Goal: Task Accomplishment & Management: Manage account settings

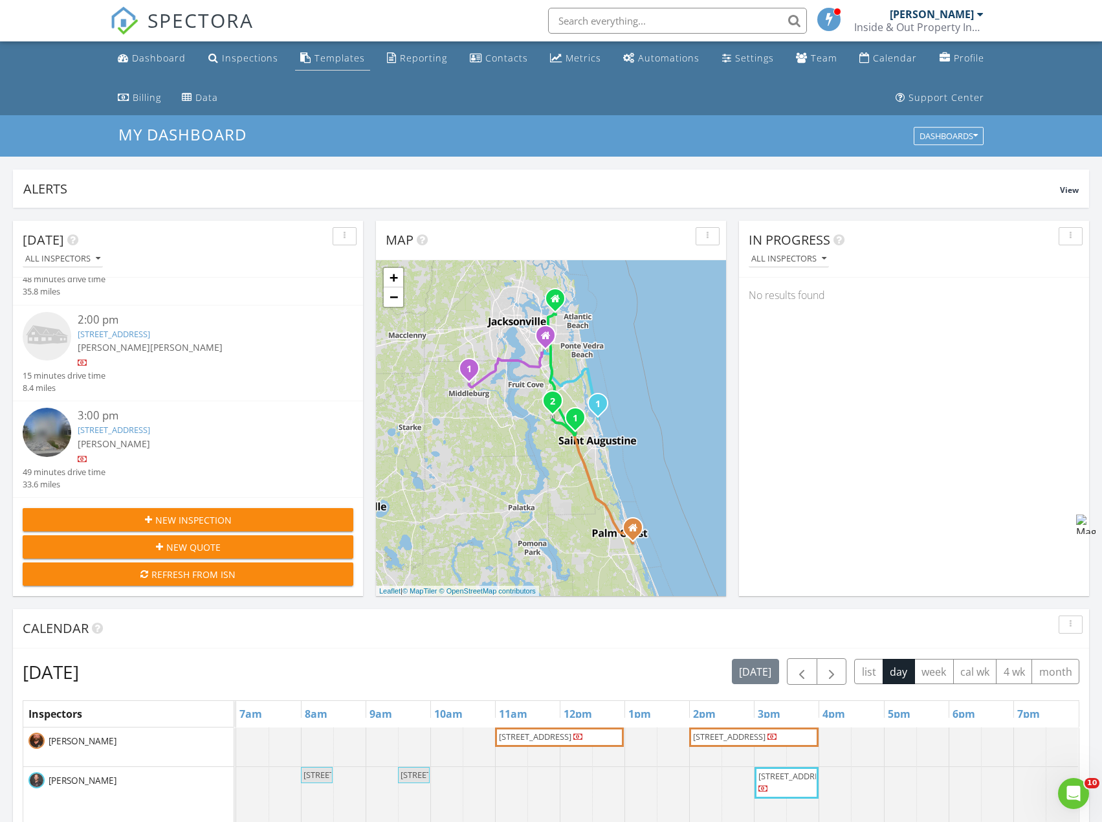
click at [339, 64] on link "Templates" at bounding box center [332, 59] width 75 height 24
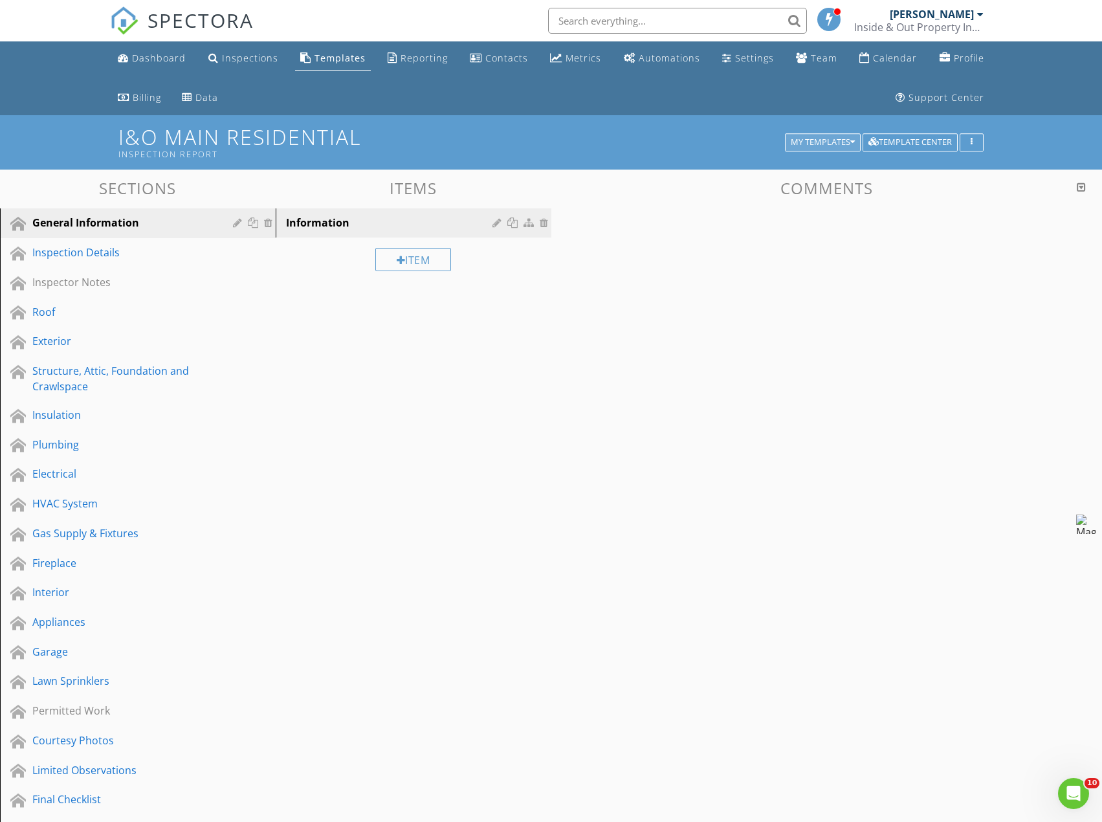
click at [821, 134] on button "My Templates" at bounding box center [823, 142] width 76 height 18
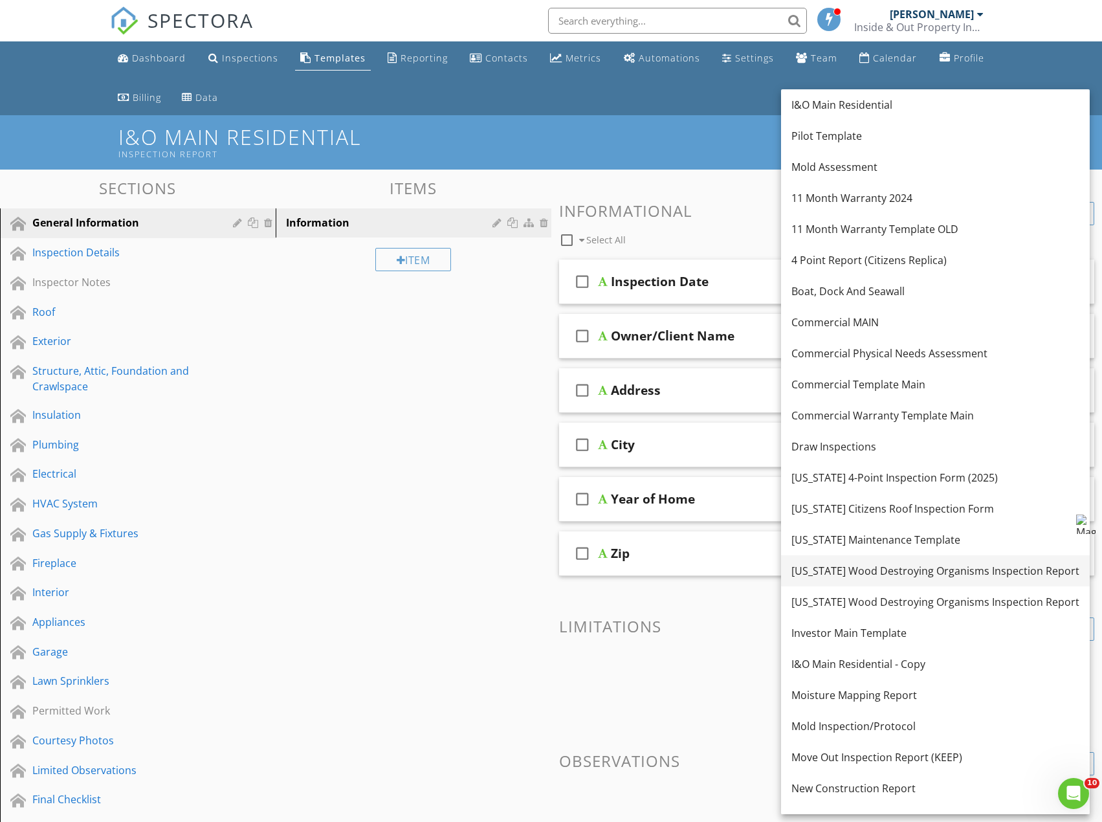
click at [895, 567] on div "[US_STATE] Wood Destroying Organisms Inspection Report" at bounding box center [936, 571] width 288 height 16
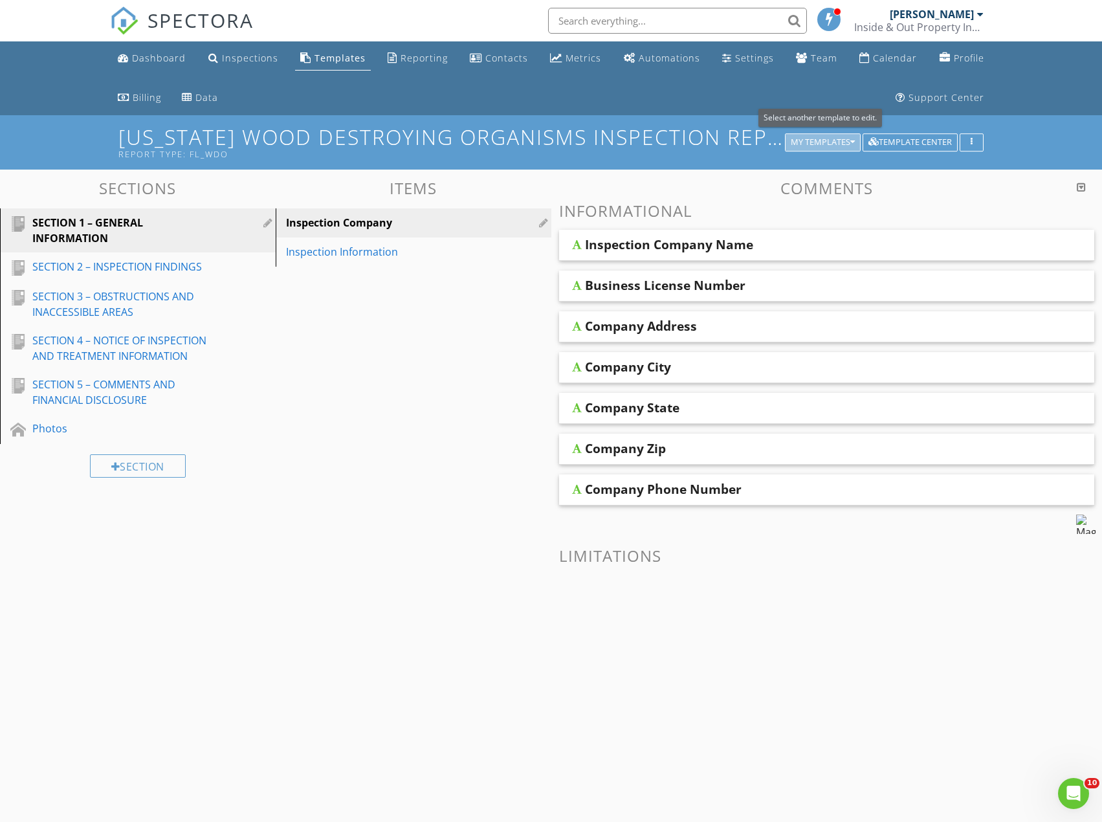
click at [812, 142] on div "My Templates" at bounding box center [823, 142] width 64 height 9
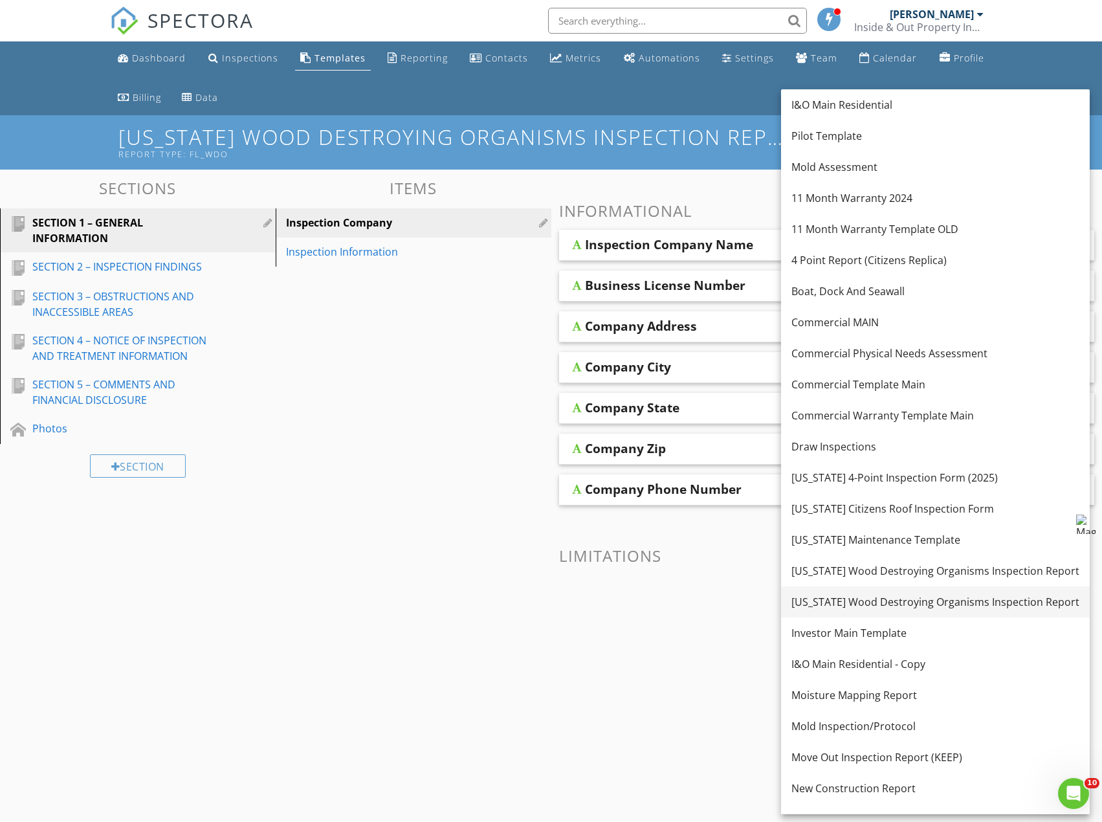
click at [882, 602] on div "[US_STATE] Wood Destroying Organisms Inspection Report" at bounding box center [936, 602] width 288 height 16
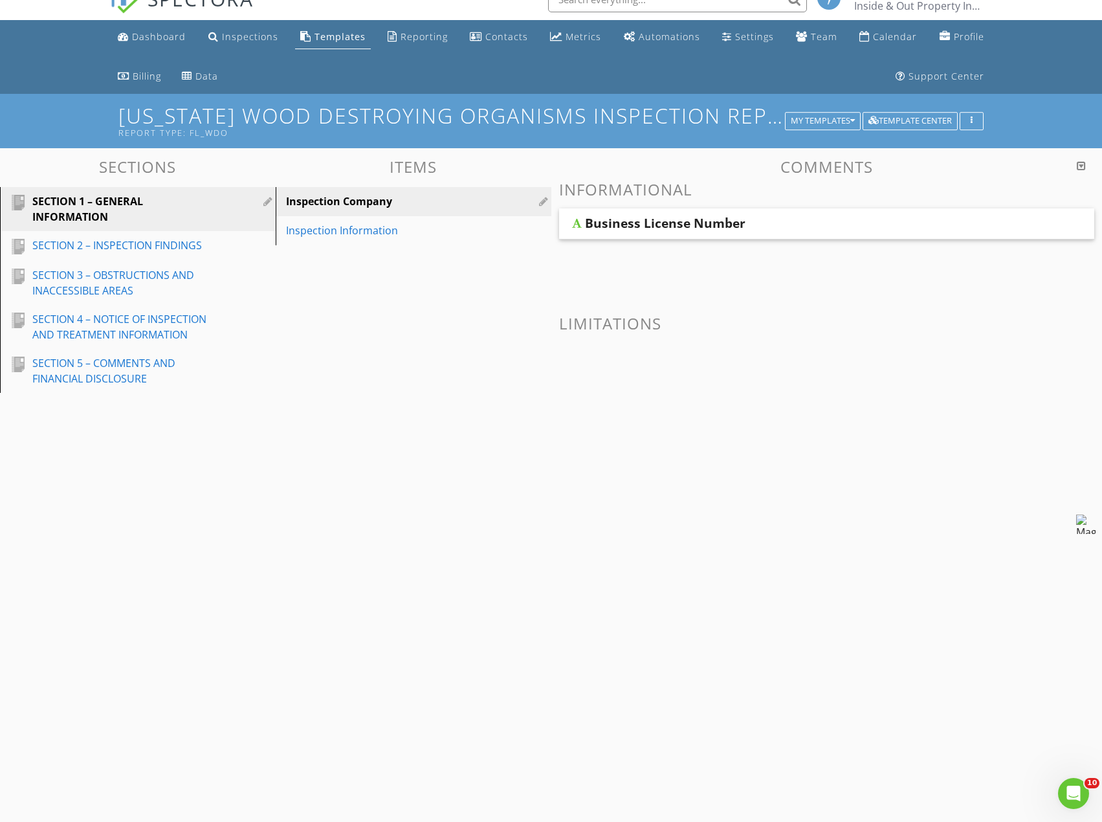
scroll to position [65, 0]
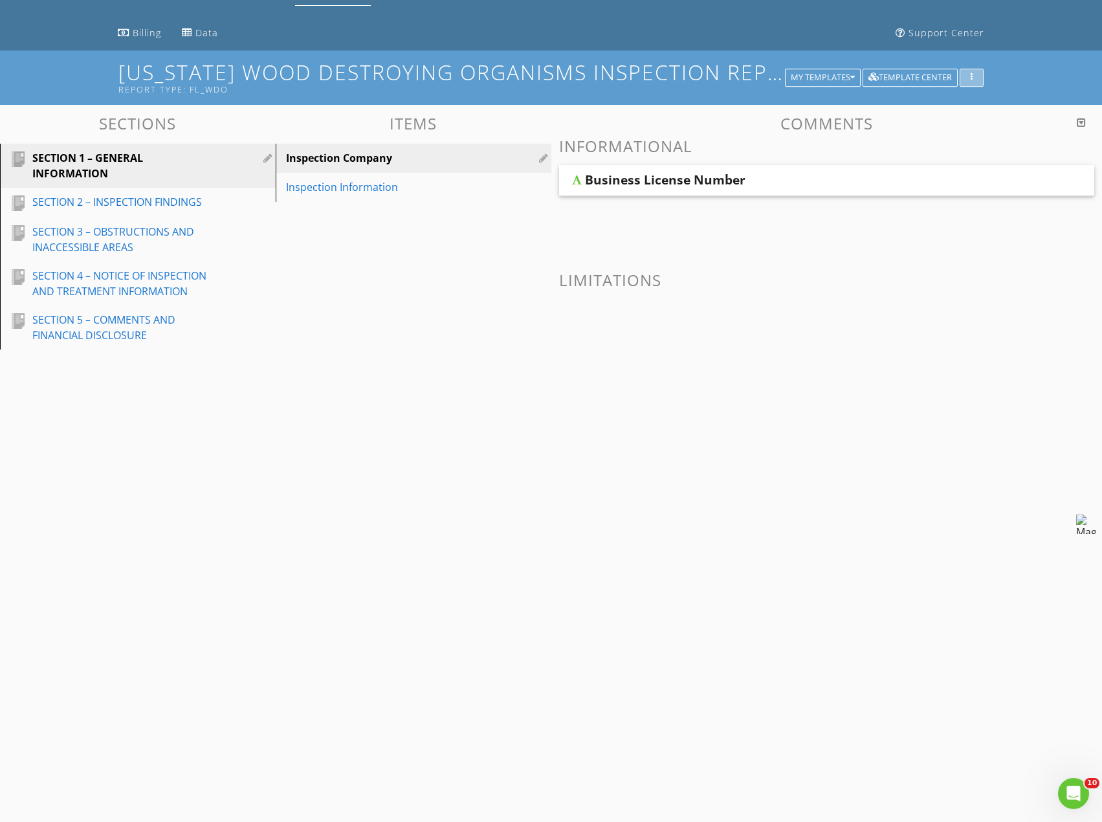
click at [966, 80] on div "button" at bounding box center [972, 77] width 12 height 9
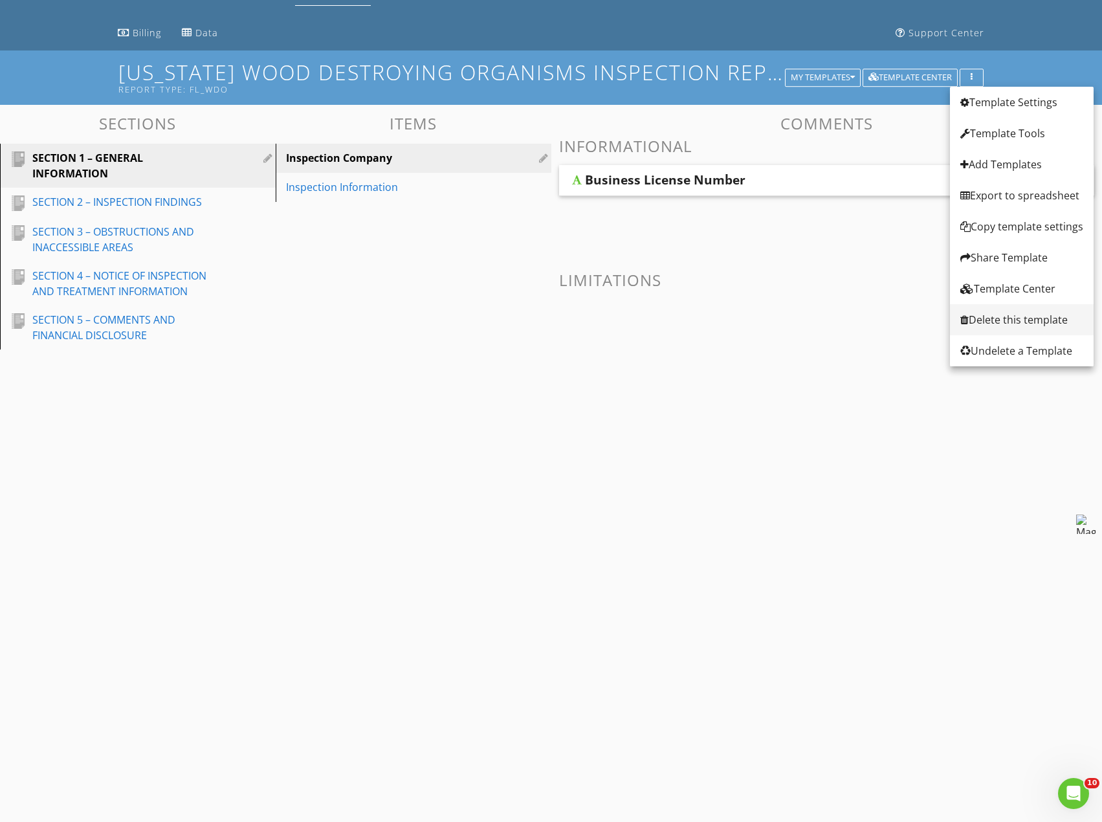
click at [1018, 321] on div "Delete this template" at bounding box center [1022, 320] width 123 height 16
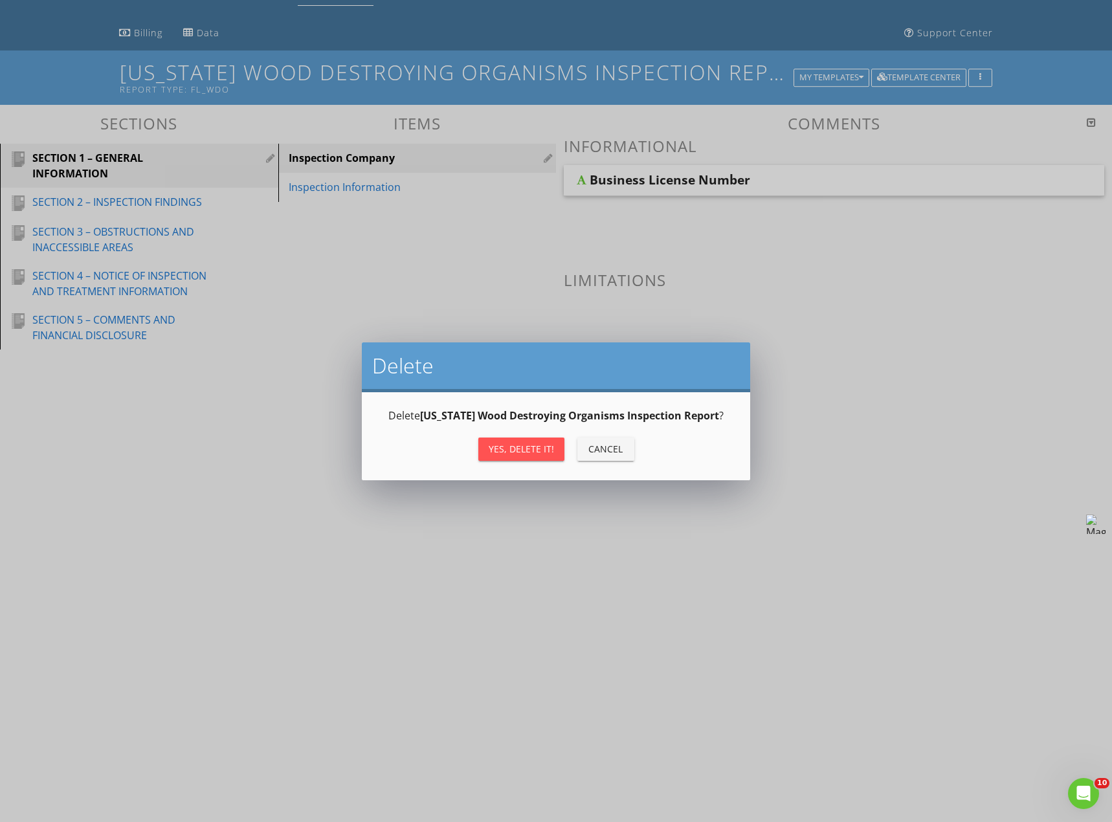
click at [539, 452] on div "Yes, Delete it!" at bounding box center [521, 449] width 65 height 14
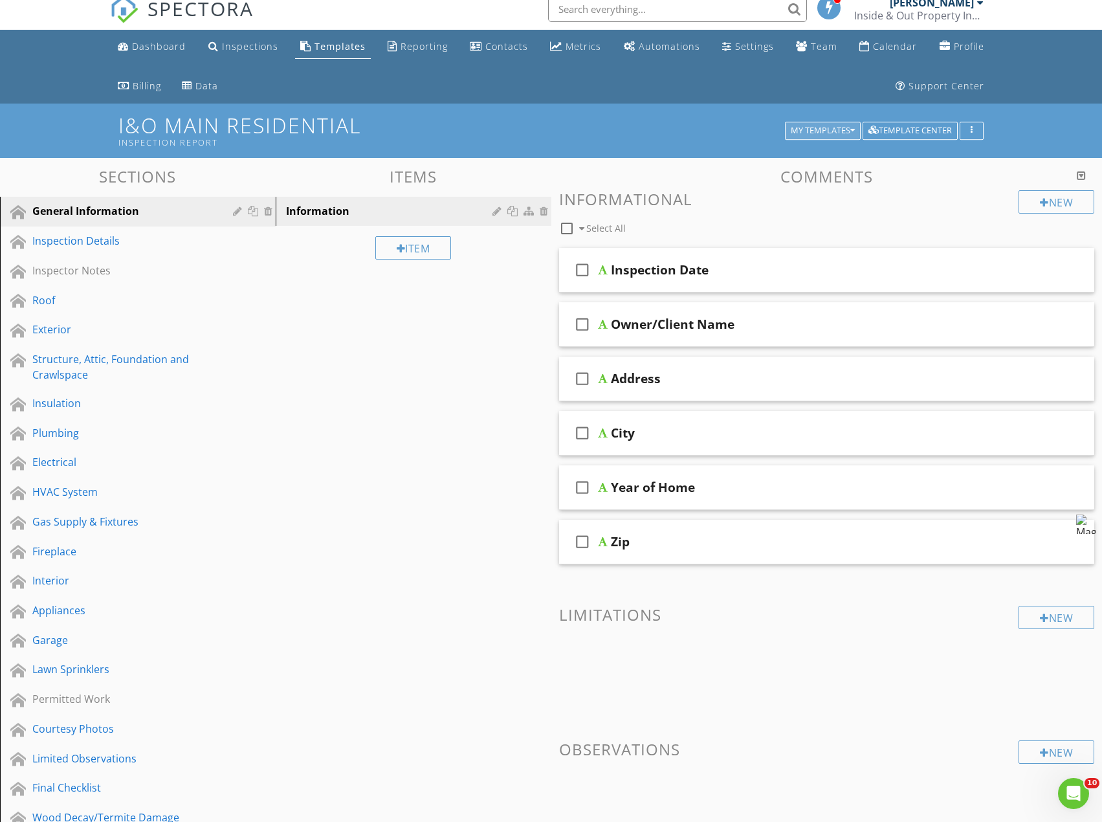
scroll to position [0, 0]
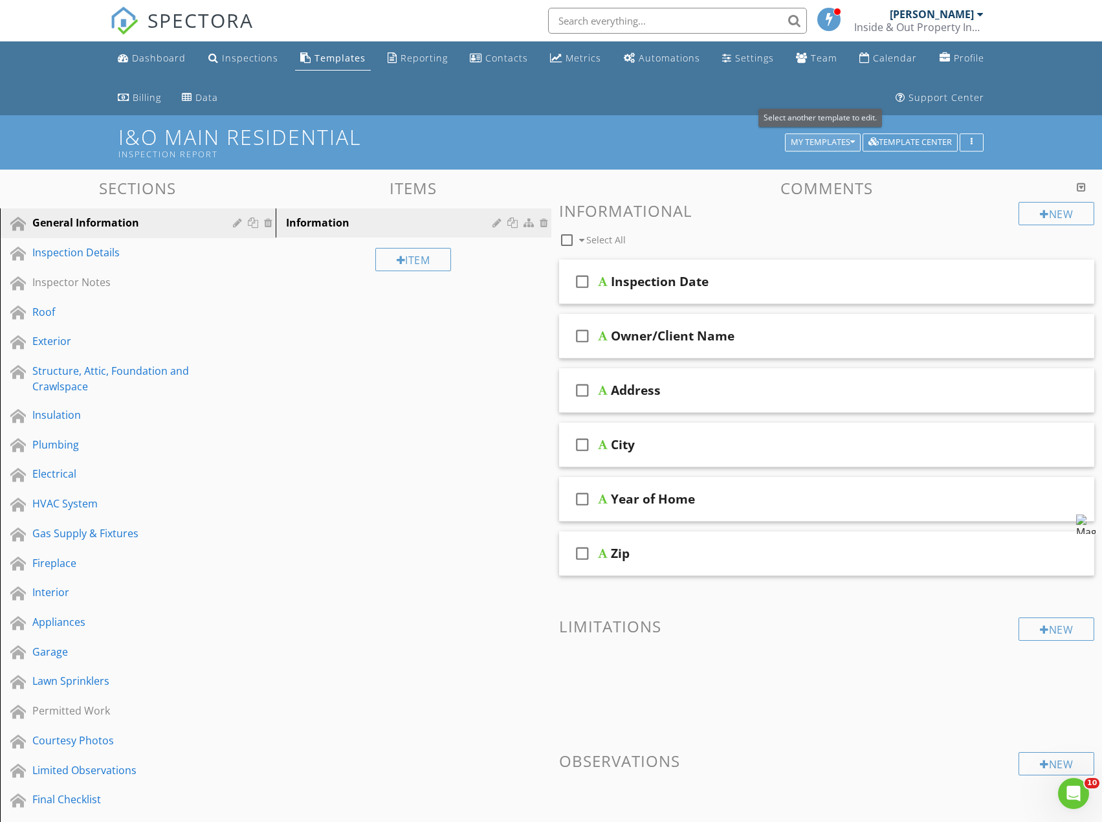
click at [807, 138] on div "My Templates" at bounding box center [823, 142] width 64 height 9
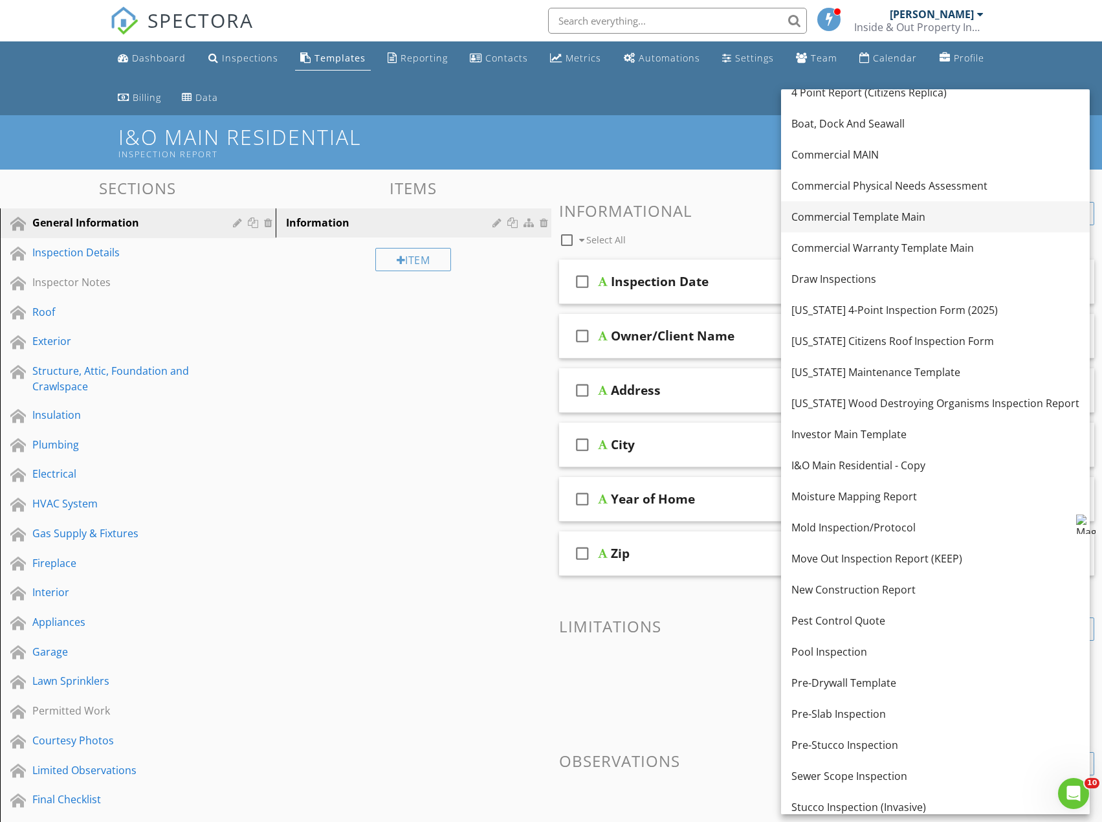
scroll to position [194, 0]
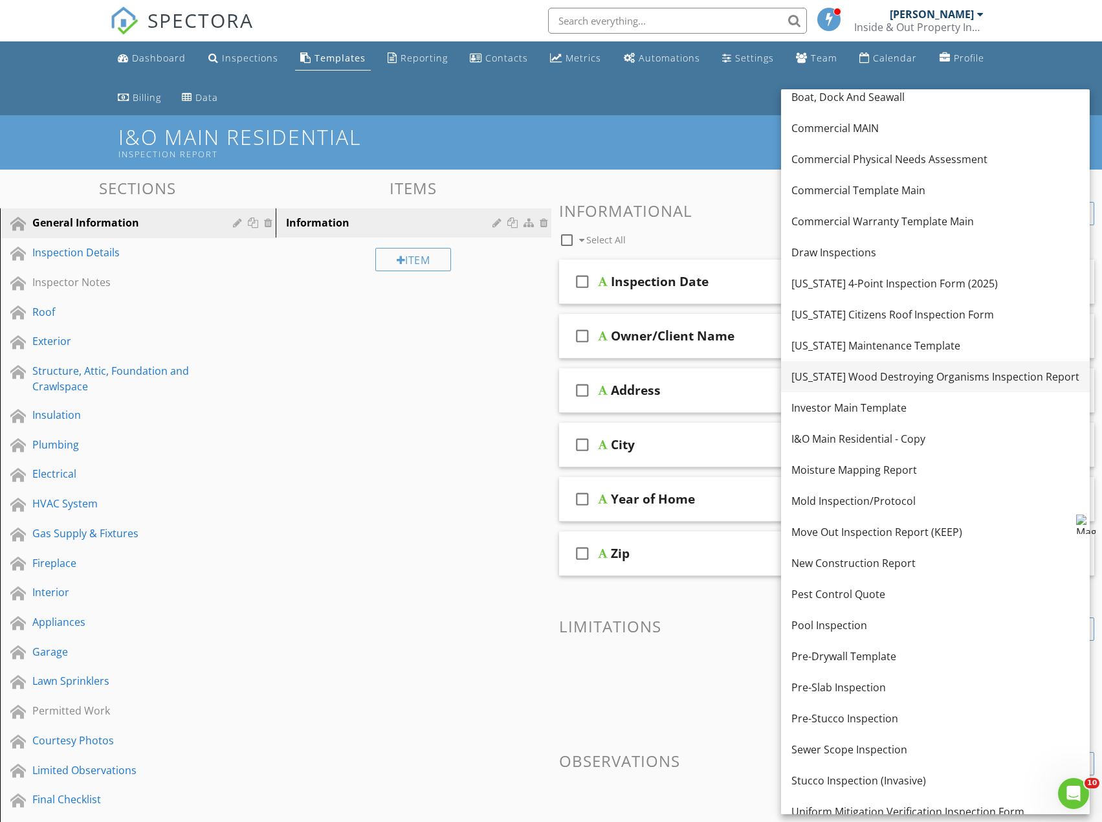
click at [869, 379] on div "[US_STATE] Wood Destroying Organisms Inspection Report" at bounding box center [936, 377] width 288 height 16
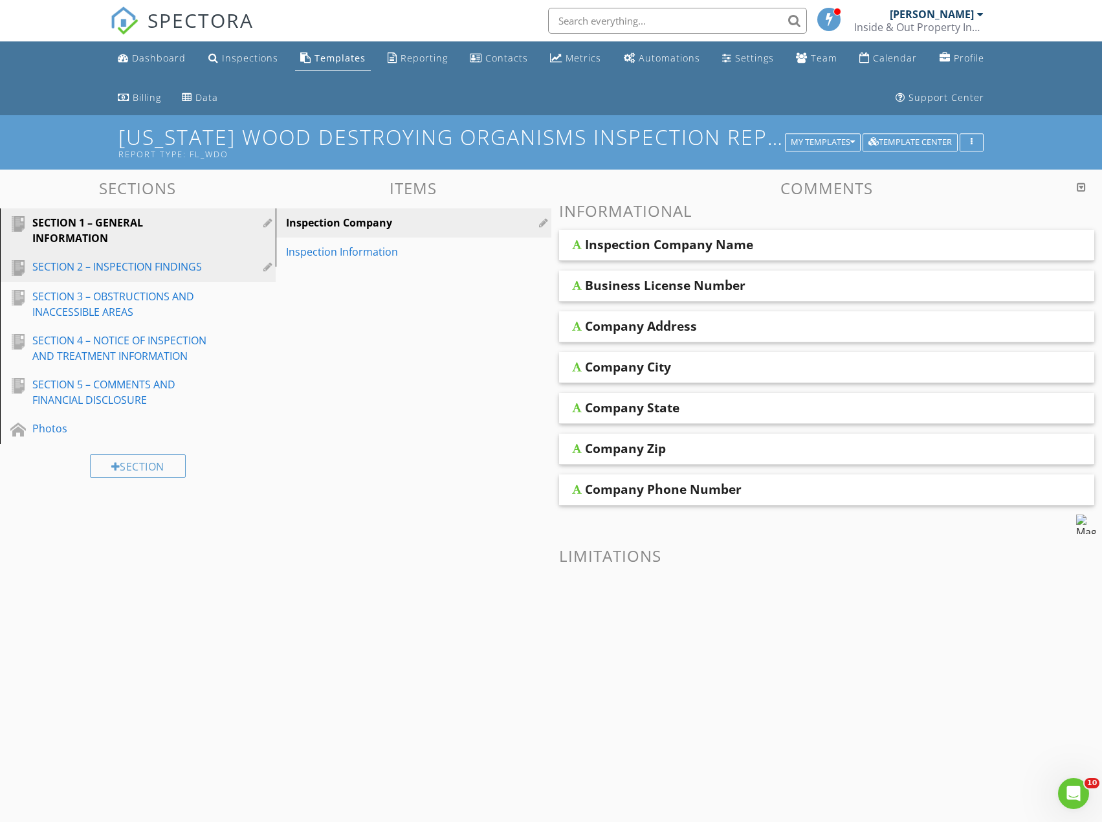
click at [162, 266] on div "SECTION 2 – INSPECTION FINDINGS" at bounding box center [123, 267] width 182 height 16
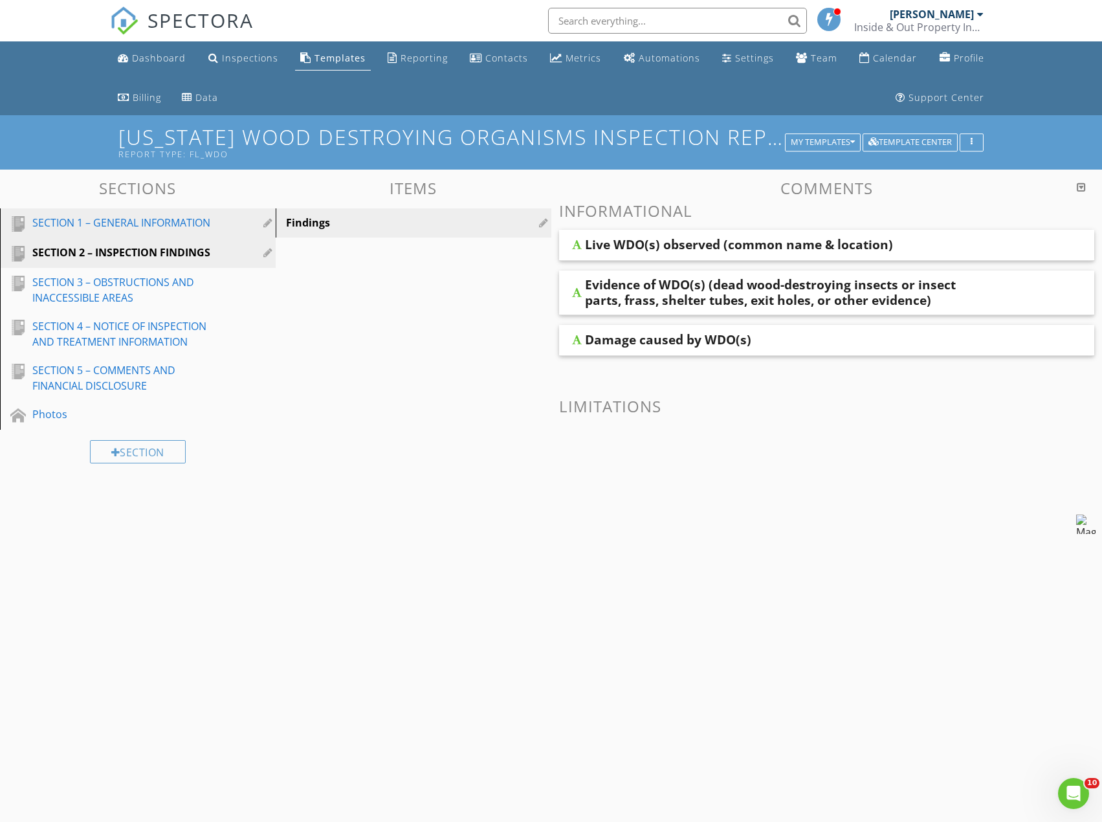
click at [160, 225] on div "SECTION 1 – GENERAL INFORMATION" at bounding box center [123, 223] width 182 height 16
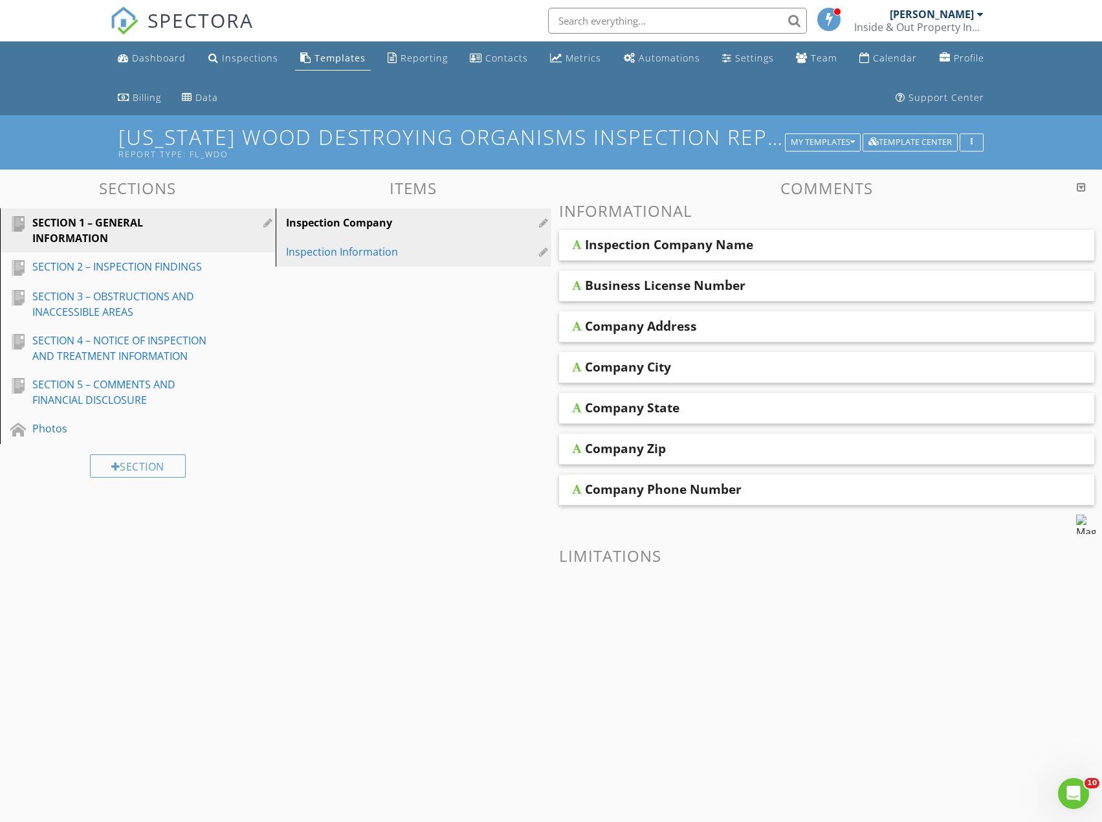
click at [336, 252] on div "Inspection Information" at bounding box center [391, 252] width 210 height 16
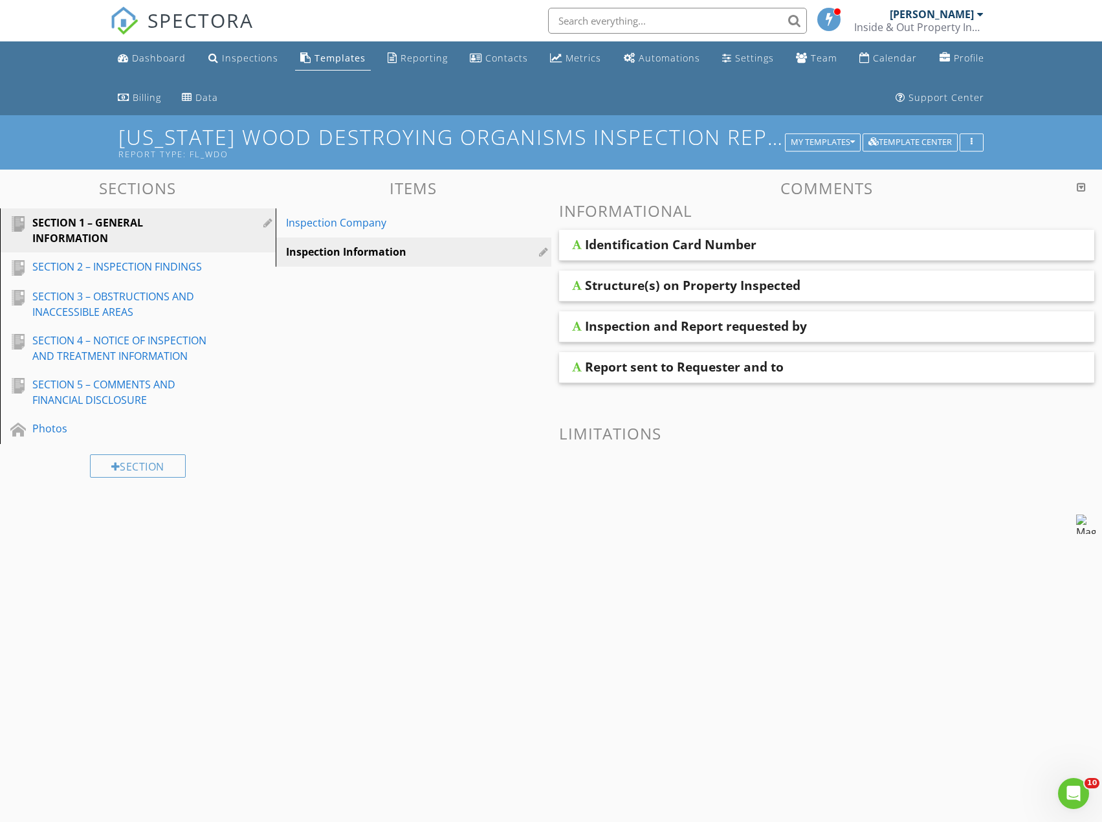
click at [779, 247] on div "Identification Card Number" at bounding box center [776, 245] width 383 height 16
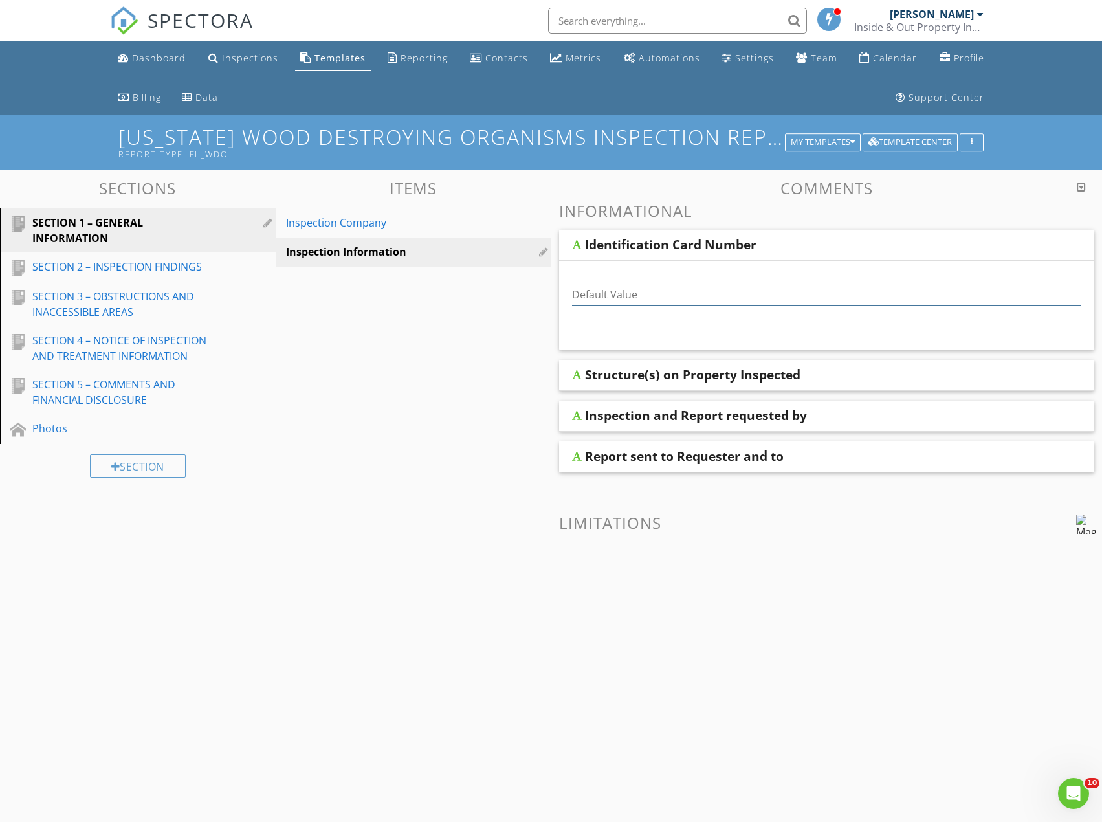
click at [590, 289] on input "Default Value" at bounding box center [827, 294] width 510 height 21
type input "JE"
click at [849, 372] on div "Structure(s) on Property Inspected" at bounding box center [776, 375] width 383 height 16
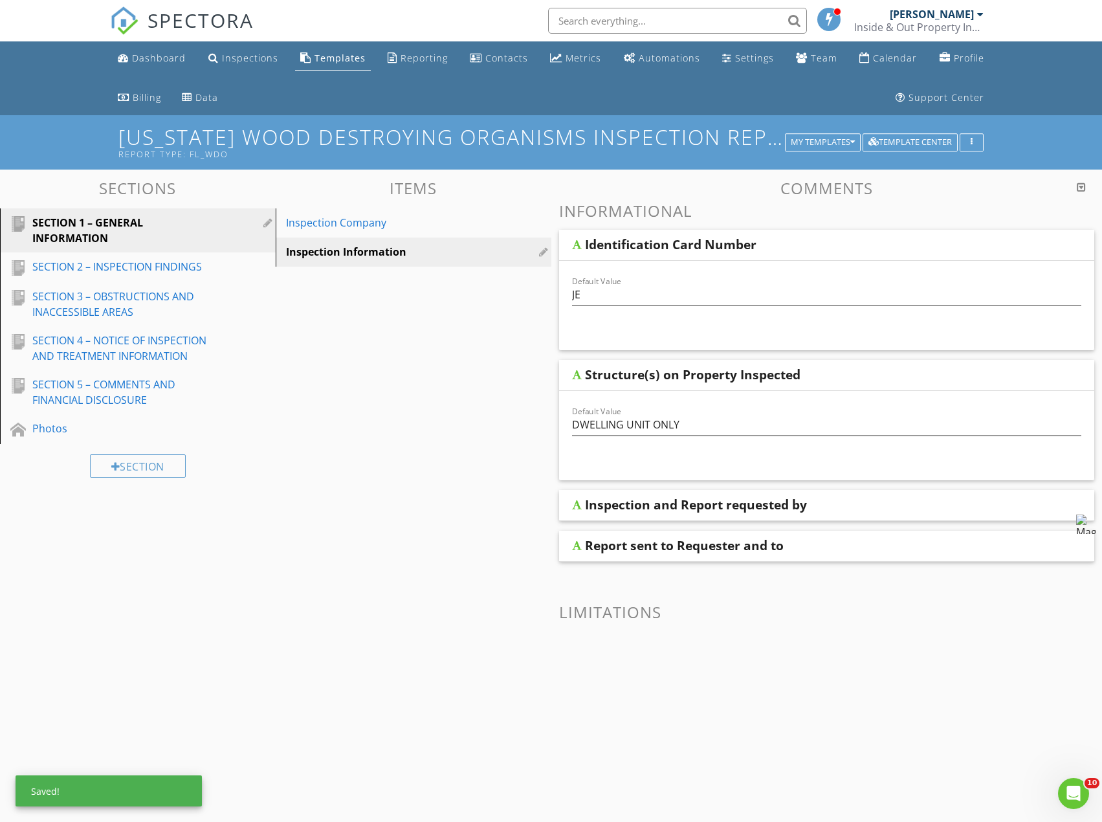
click at [836, 498] on div "Inspection and Report requested by" at bounding box center [776, 505] width 383 height 16
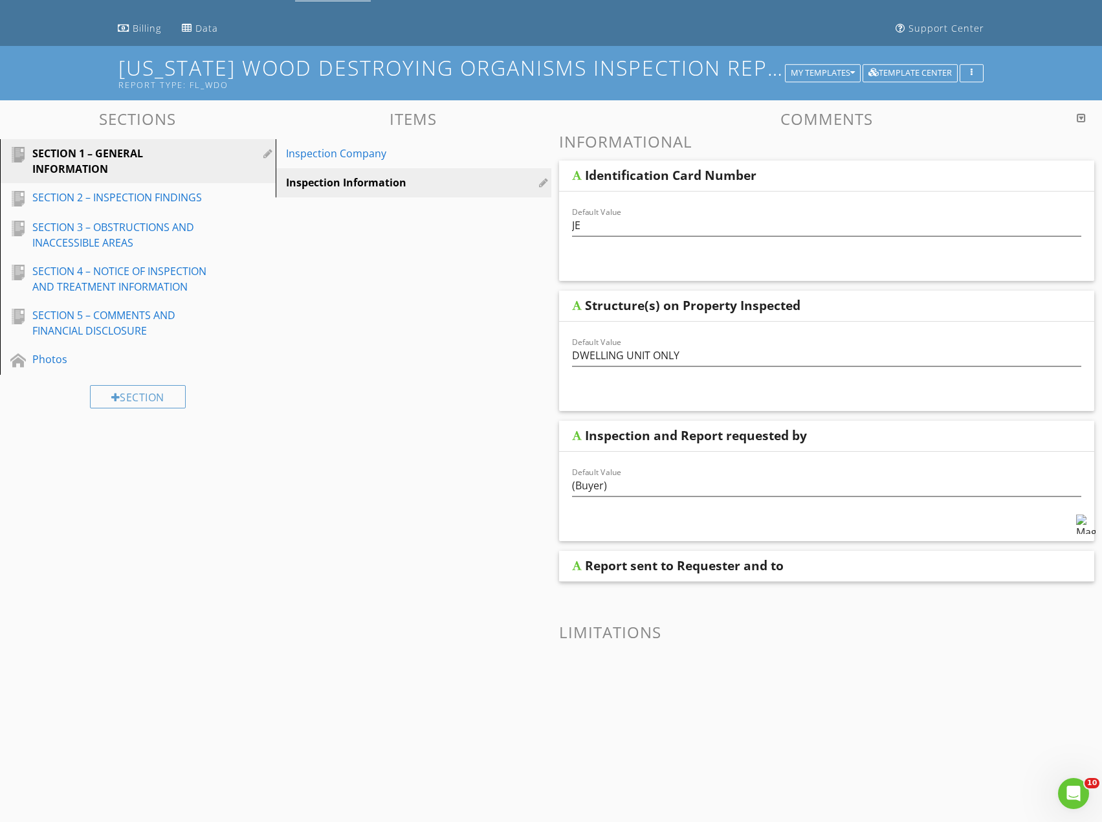
scroll to position [59, 0]
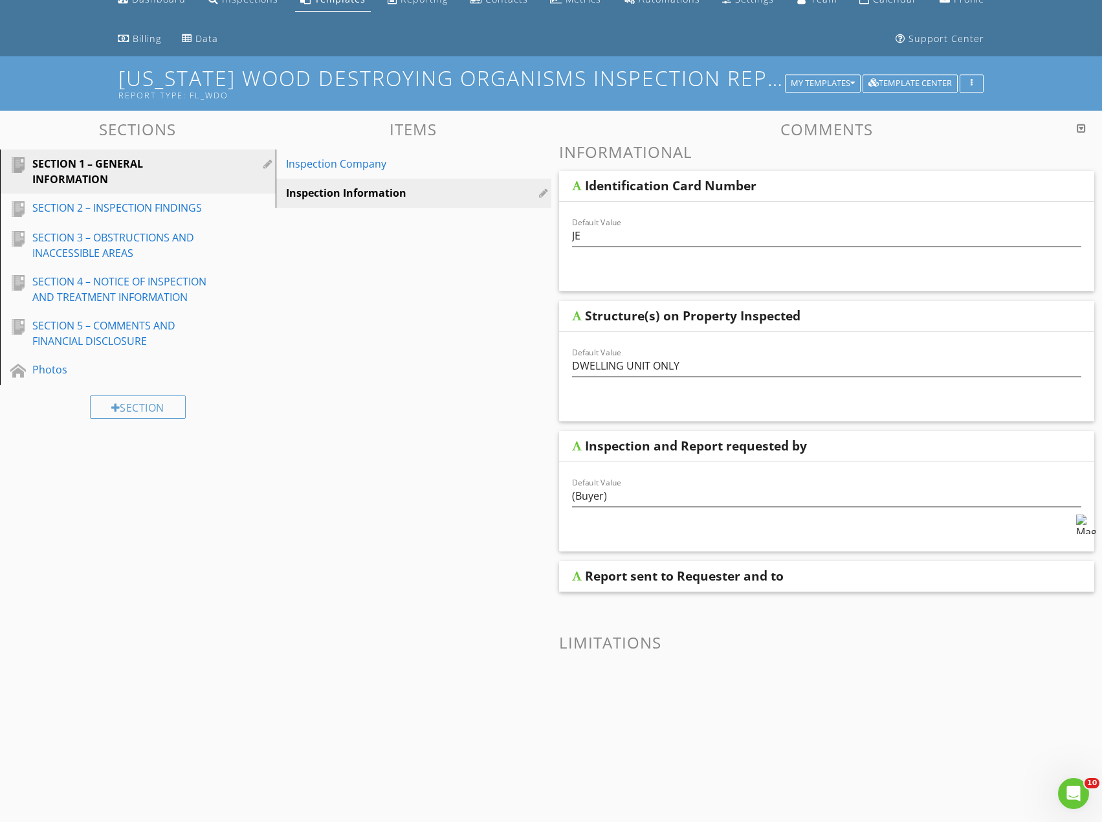
click at [800, 572] on div "Report sent to Requester and to" at bounding box center [776, 576] width 383 height 16
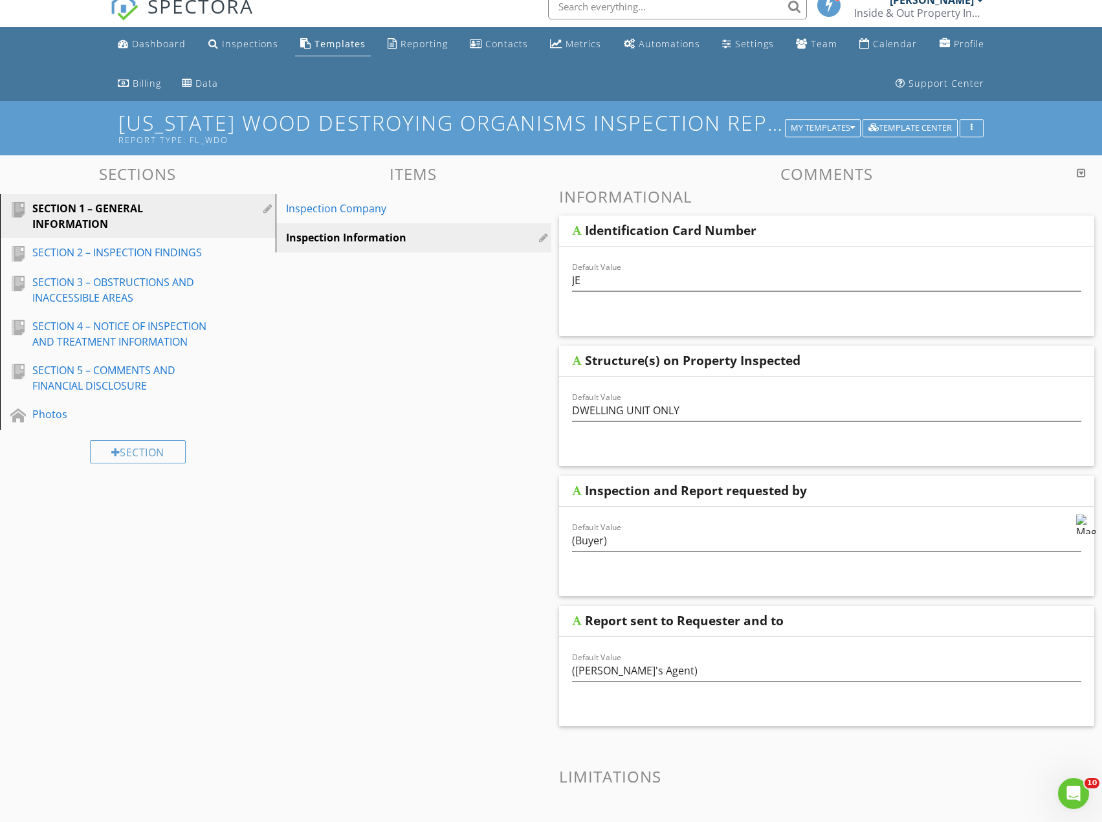
scroll to position [0, 0]
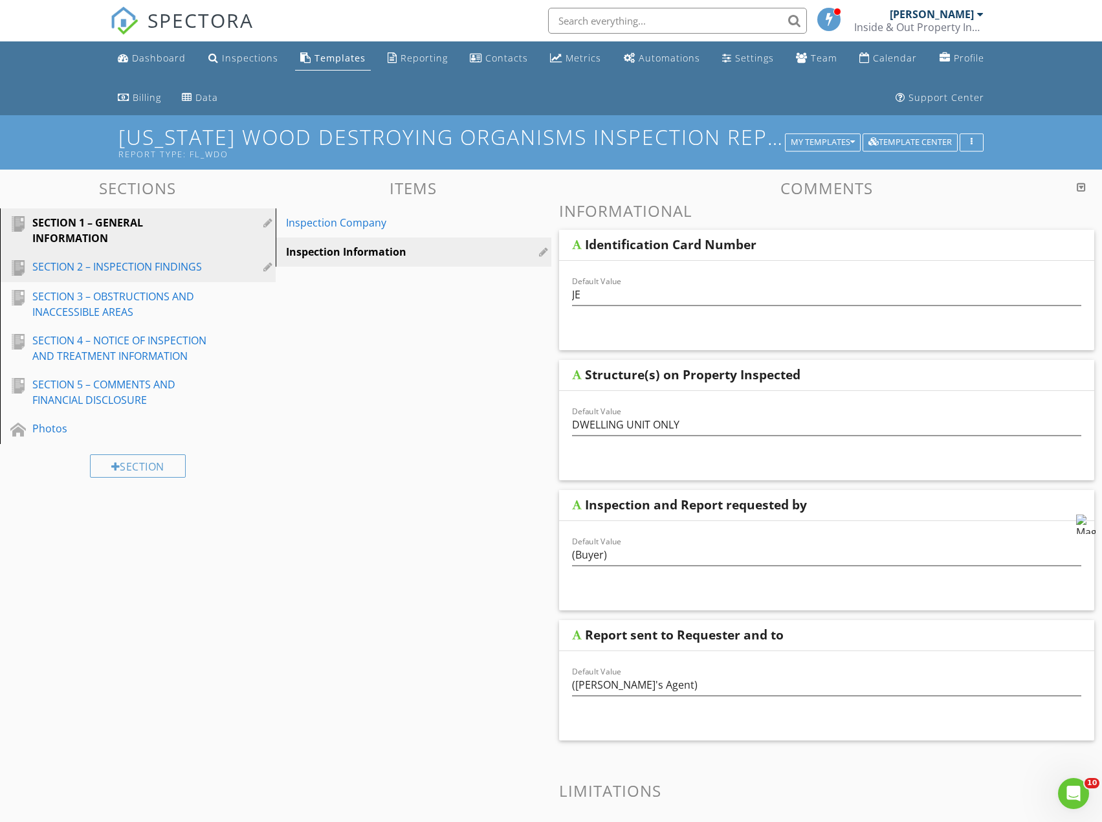
click at [204, 271] on div "SECTION 2 – INSPECTION FINDINGS" at bounding box center [123, 267] width 182 height 16
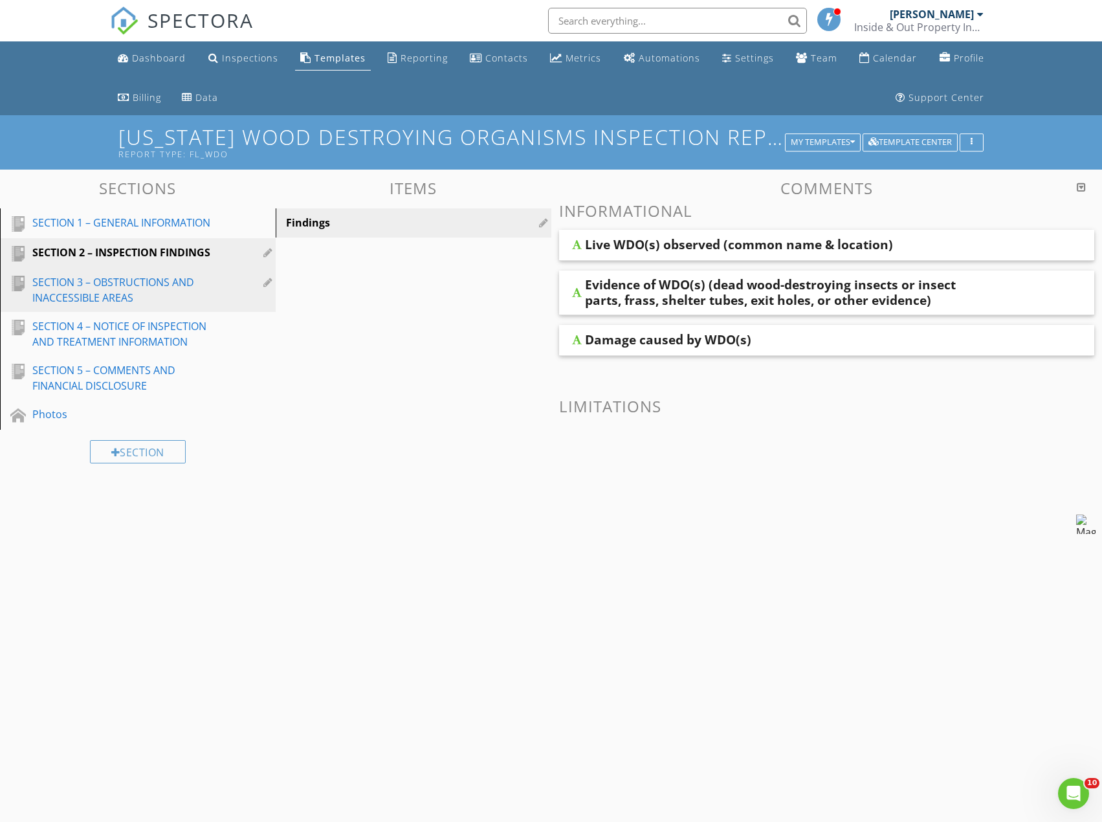
click at [169, 283] on div "SECTION 3 – OBSTRUCTIONS AND INACCESSIBLE AREAS" at bounding box center [123, 289] width 182 height 31
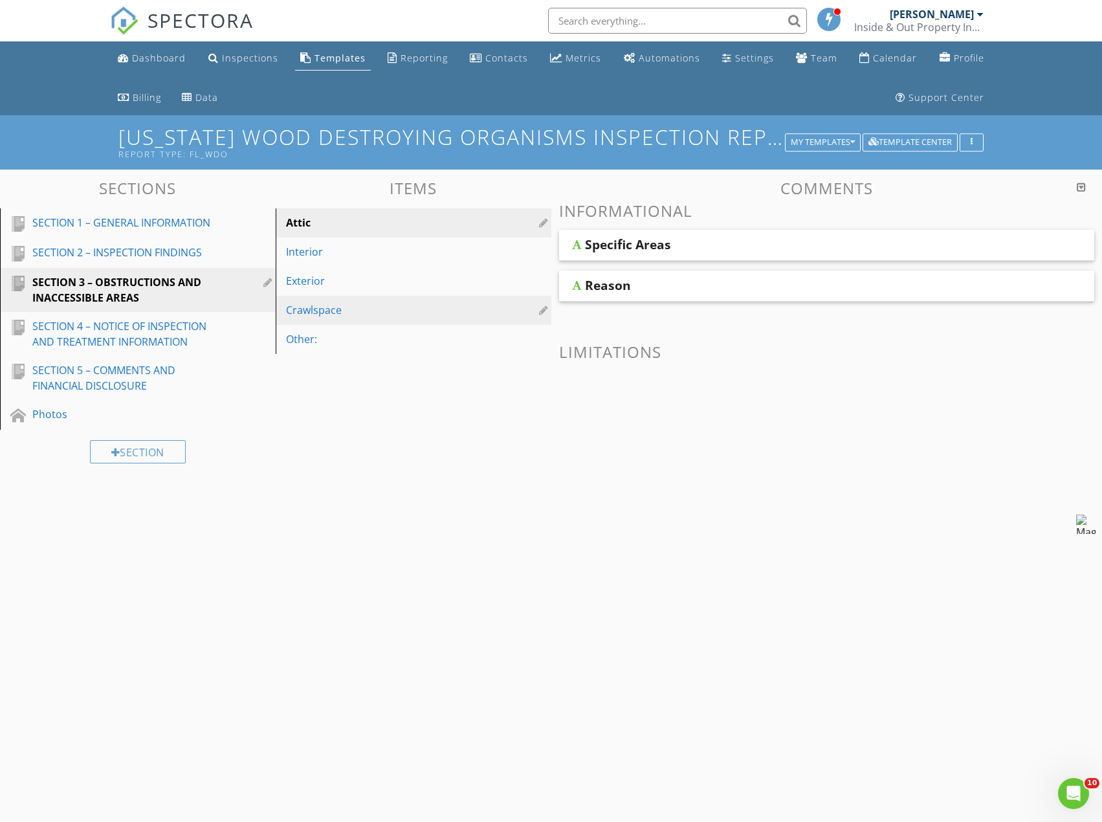
click at [430, 311] on div "Crawlspace" at bounding box center [391, 310] width 210 height 16
click at [711, 252] on div "Specific Areas" at bounding box center [776, 245] width 383 height 16
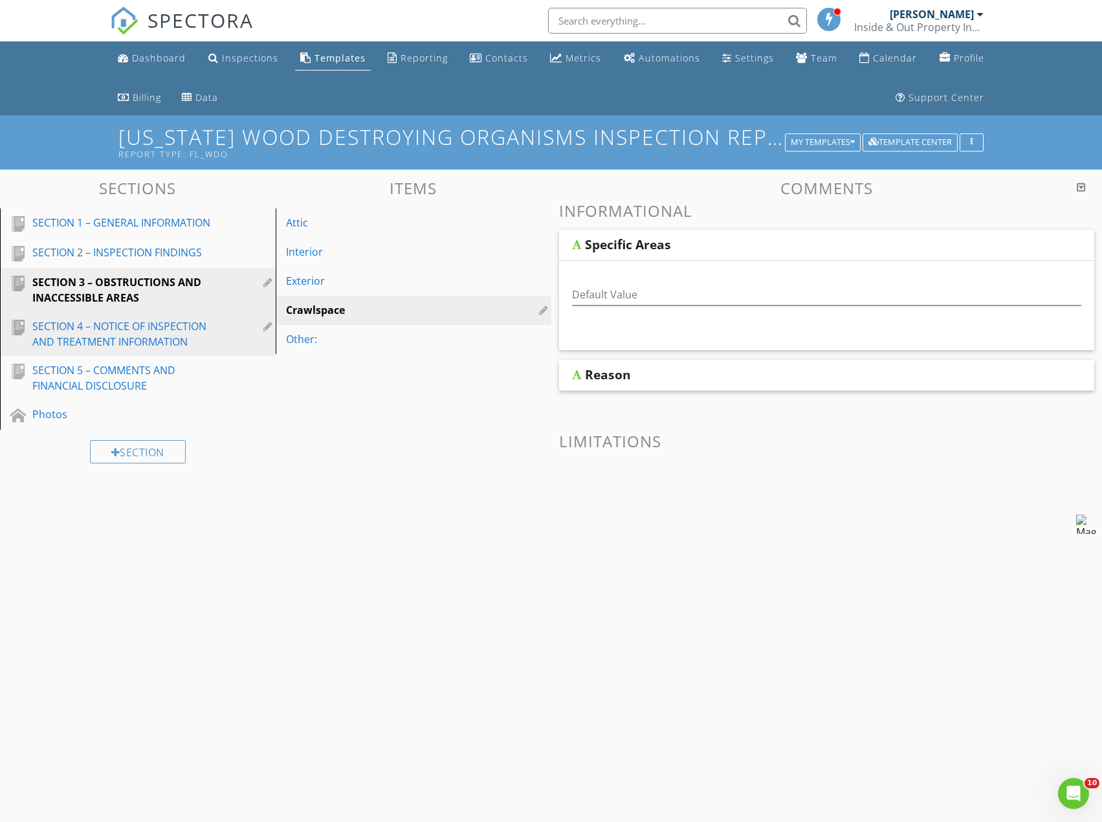
click at [155, 324] on div "SECTION 4 – NOTICE OF INSPECTION AND TREATMENT INFORMATION" at bounding box center [123, 333] width 182 height 31
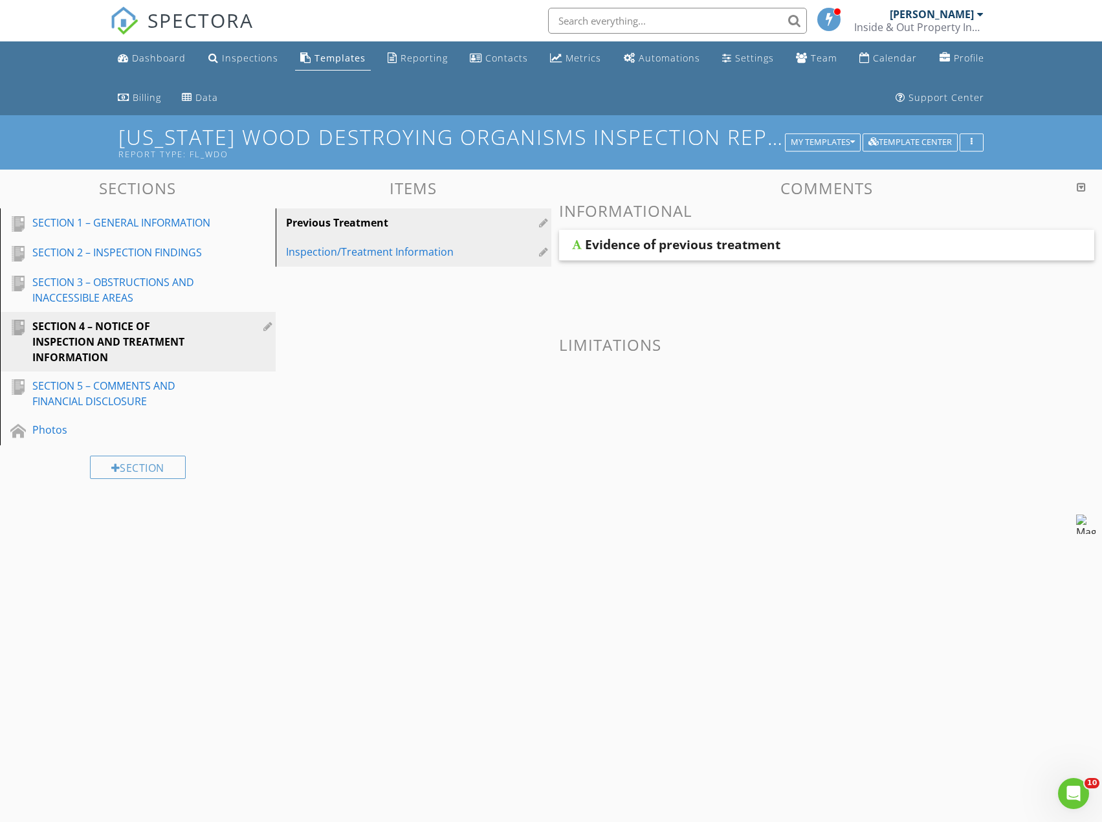
click at [463, 251] on div "Inspection/Treatment Information" at bounding box center [391, 252] width 210 height 16
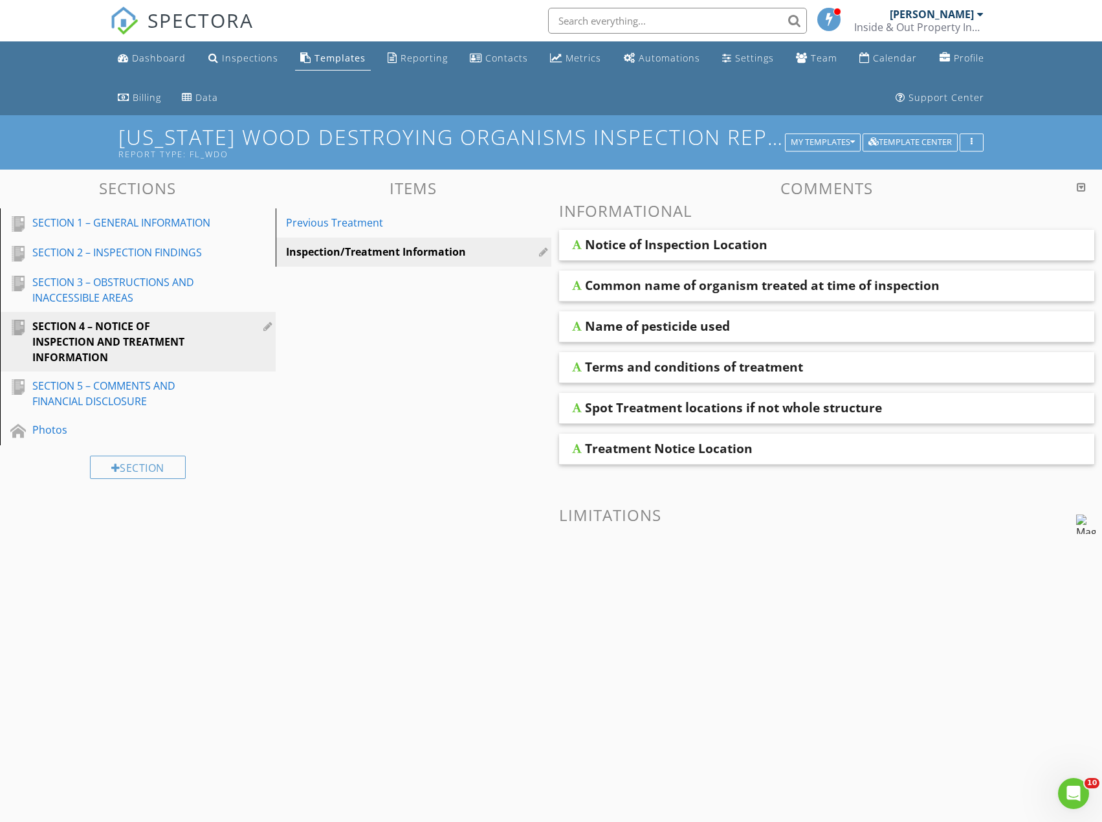
click at [832, 236] on div "Notice of Inspection Location" at bounding box center [827, 245] width 536 height 31
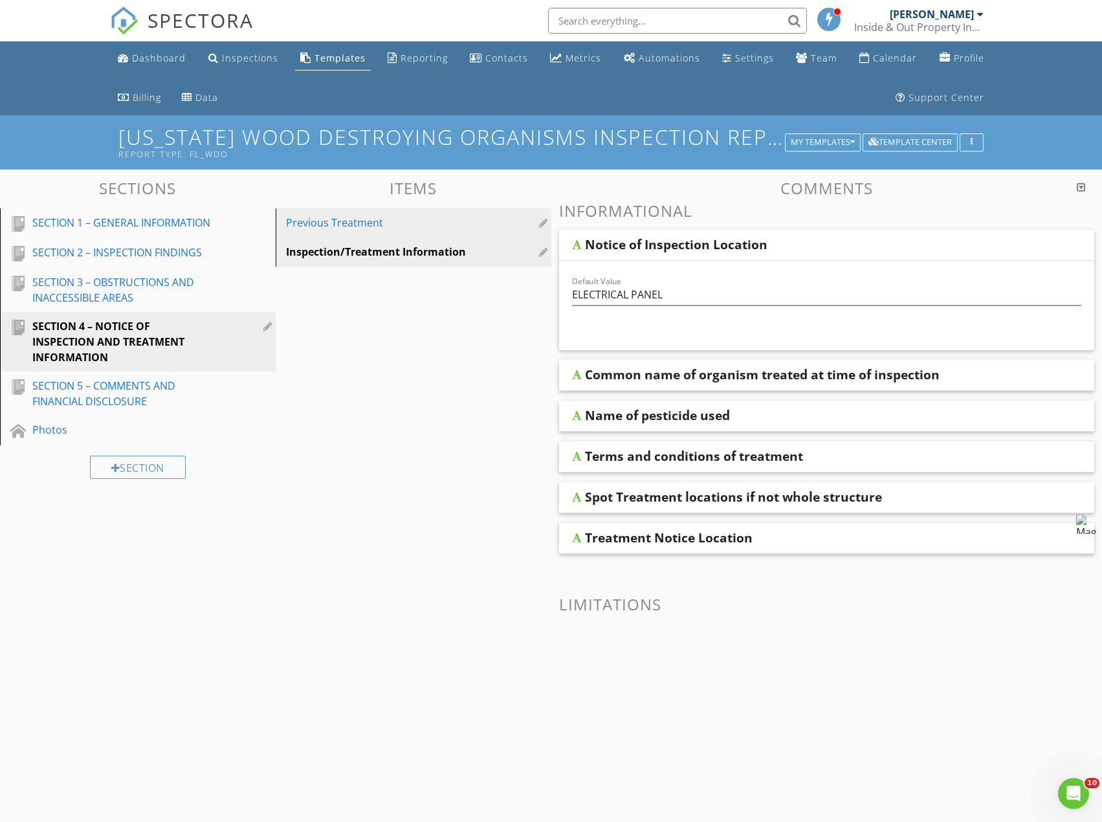
click at [384, 222] on div "Previous Treatment" at bounding box center [391, 223] width 210 height 16
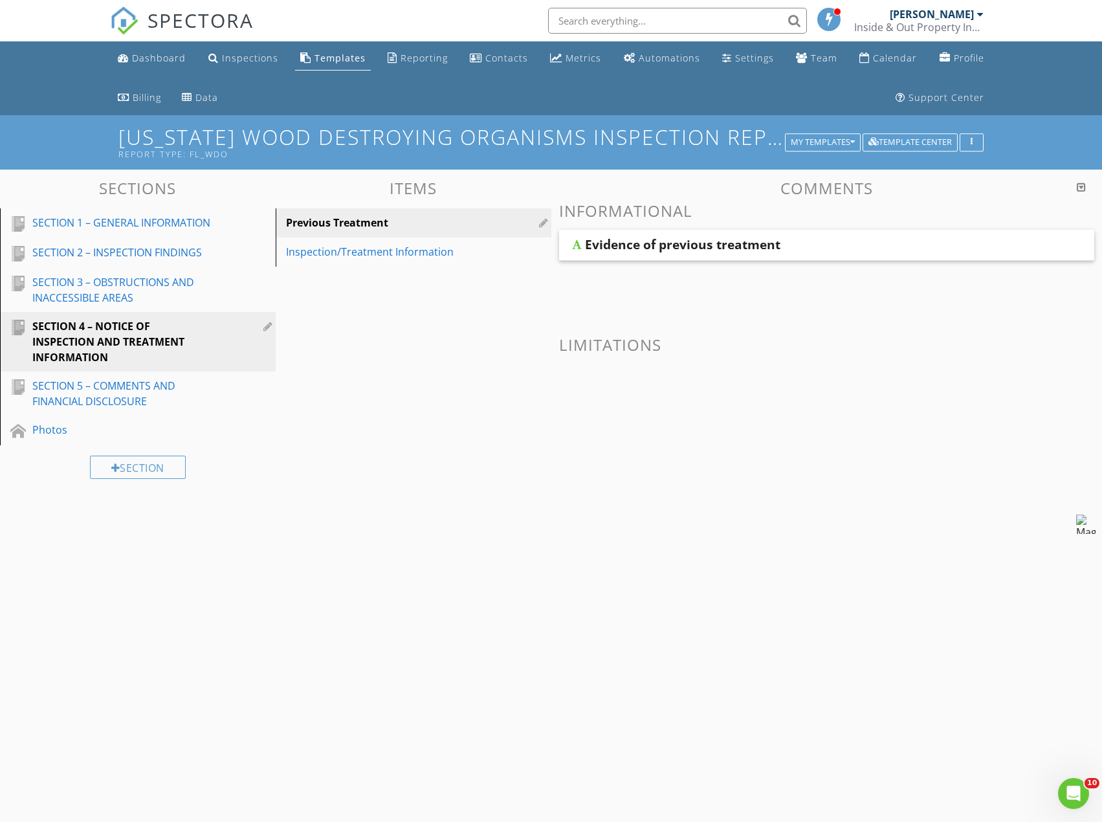
click at [841, 245] on div "Evidence of previous treatment" at bounding box center [776, 245] width 383 height 16
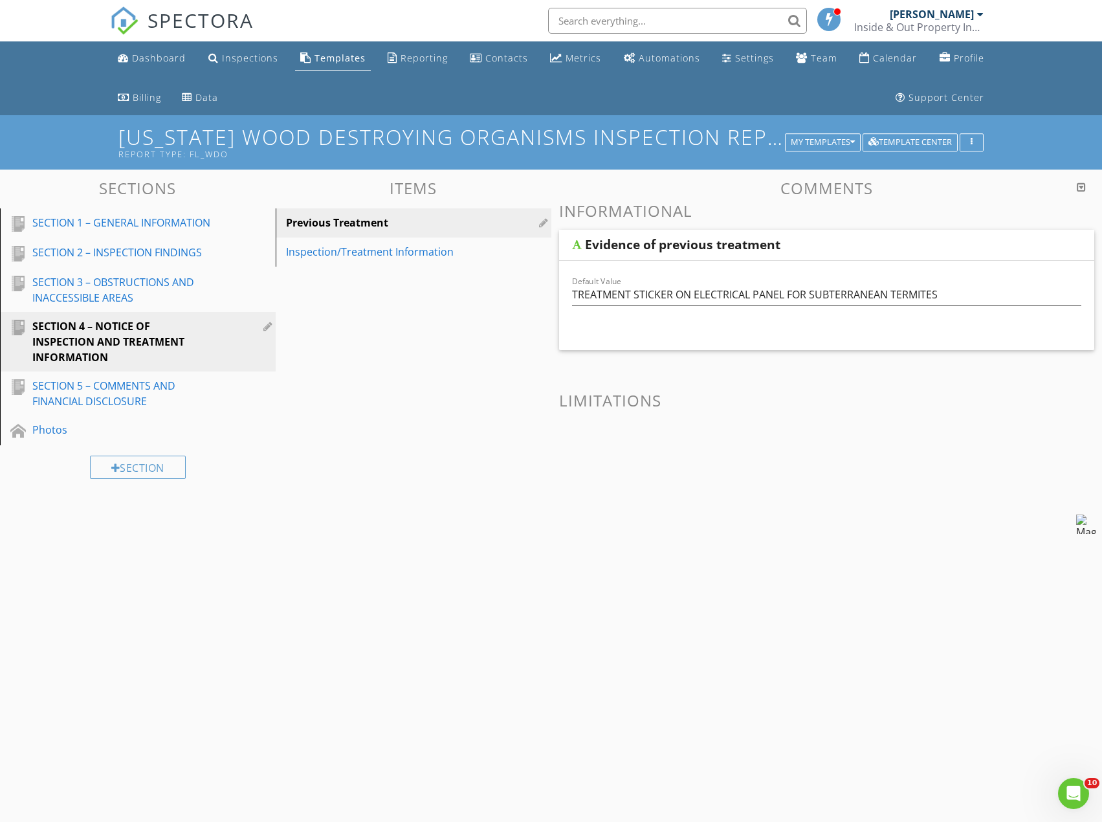
click at [543, 222] on div at bounding box center [545, 222] width 12 height 10
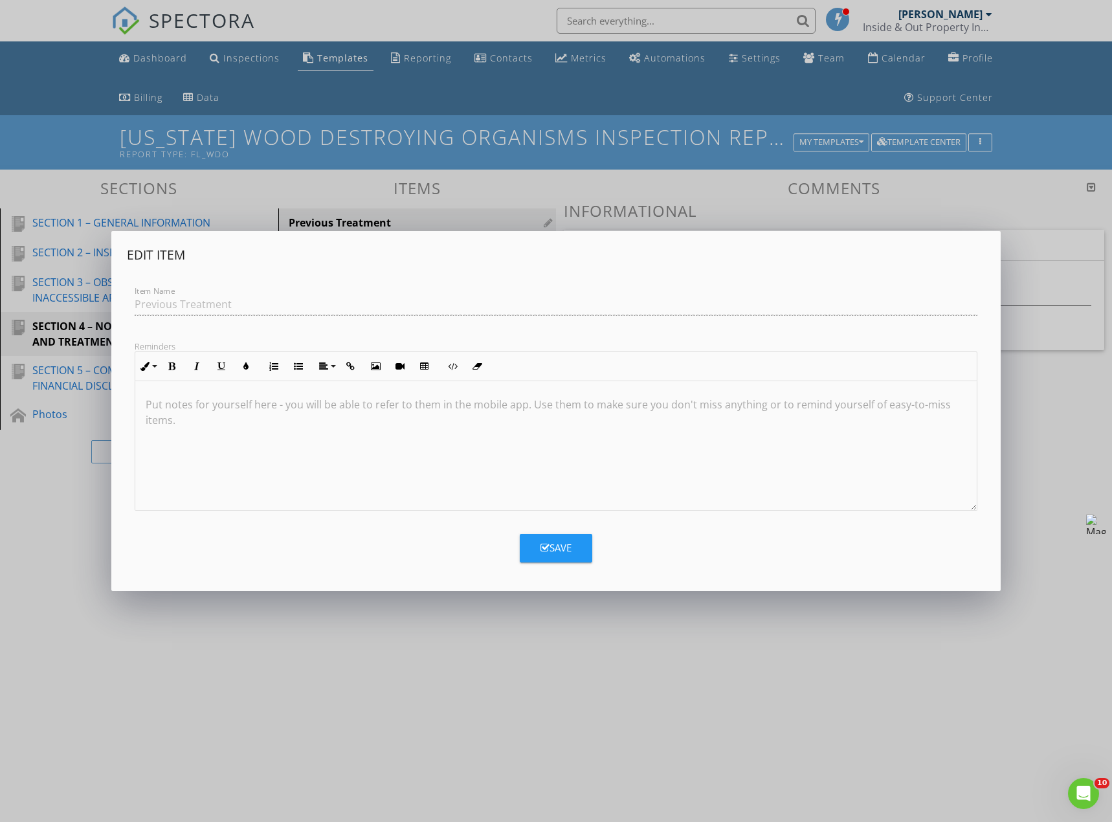
click at [161, 307] on div "Item Name Previous Treatment" at bounding box center [556, 306] width 858 height 45
click at [151, 308] on div "Item Name Previous Treatment" at bounding box center [556, 306] width 858 height 45
click at [788, 645] on div "Edit Item Item Name Previous Treatment Reminders Inline Style XLarge Large Norm…" at bounding box center [556, 411] width 1112 height 822
